Goal: Information Seeking & Learning: Learn about a topic

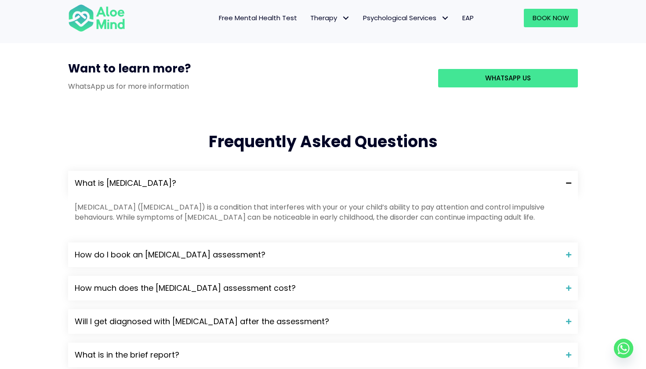
scroll to position [803, 0]
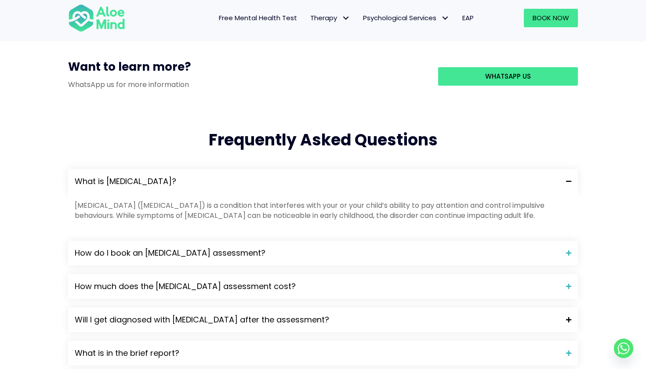
click at [377, 314] on span "Will I get diagnosed with [MEDICAL_DATA] after the assessment?" at bounding box center [317, 319] width 485 height 11
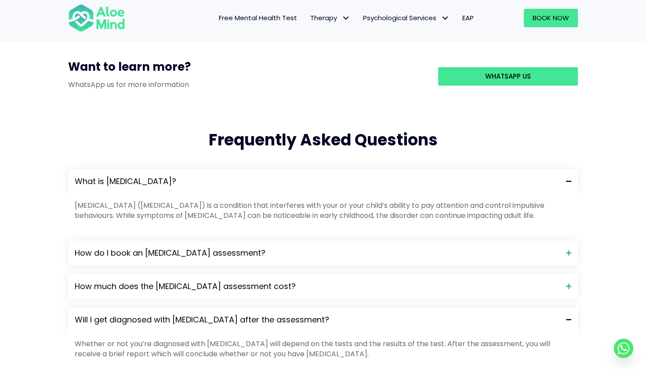
click at [377, 314] on span "Will I get diagnosed with [MEDICAL_DATA] after the assessment?" at bounding box center [317, 319] width 485 height 11
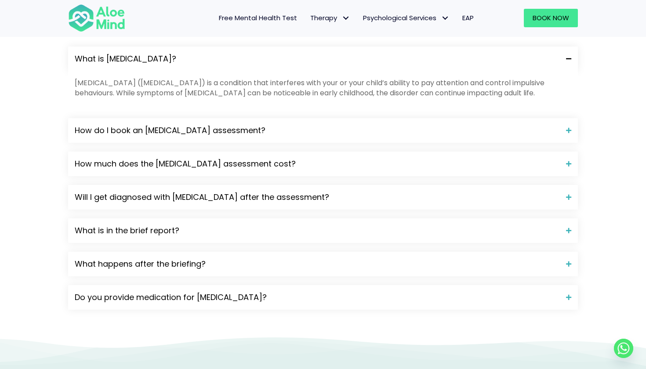
scroll to position [876, 0]
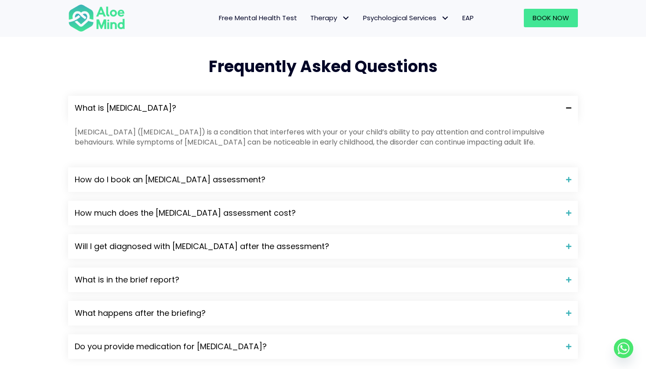
click at [451, 2] on div "Free Mental Health Test Therapy Individual therapy Teen Therapy Child Therapy C…" at bounding box center [309, 18] width 344 height 38
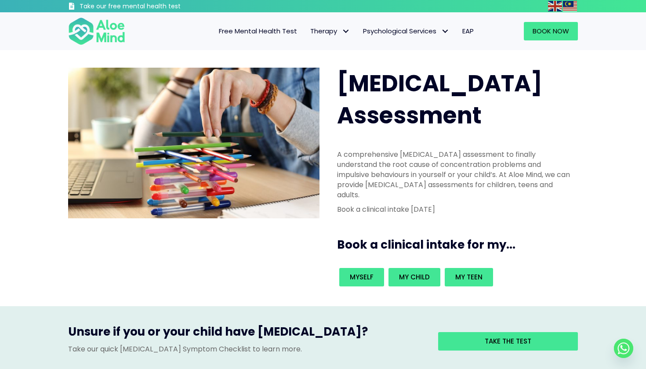
scroll to position [0, 0]
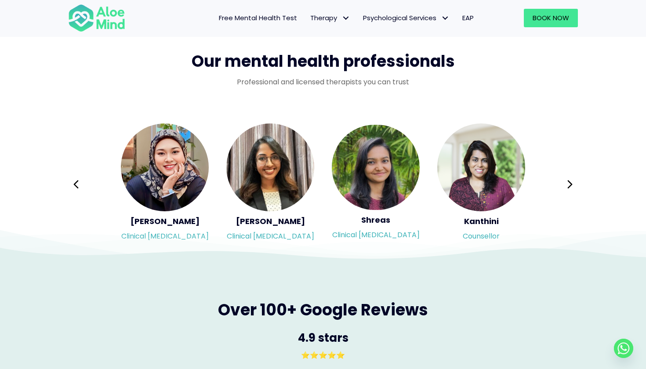
scroll to position [1411, 0]
click at [567, 178] on icon at bounding box center [570, 184] width 6 height 17
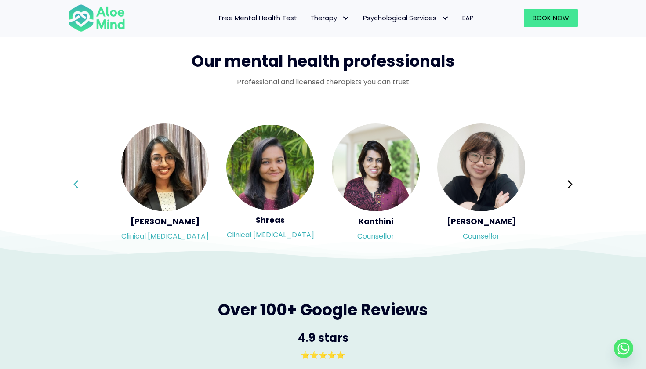
click at [84, 182] on button "Previous" at bounding box center [75, 184] width 21 height 21
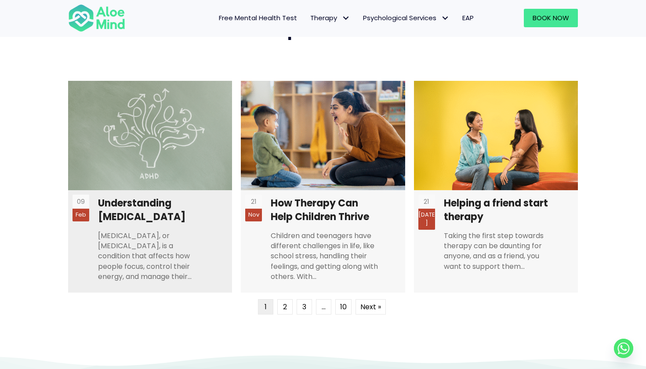
scroll to position [2082, 0]
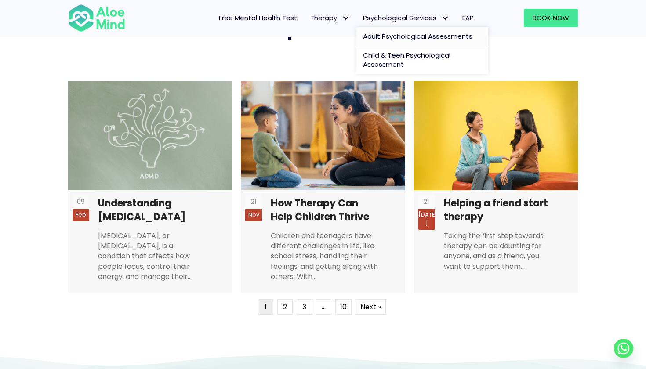
click at [420, 32] on span "Adult Psychological Assessments" at bounding box center [417, 36] width 109 height 9
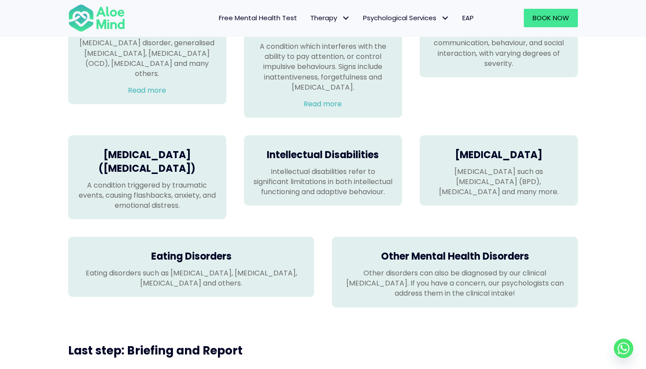
scroll to position [657, 0]
